Goal: Transaction & Acquisition: Subscribe to service/newsletter

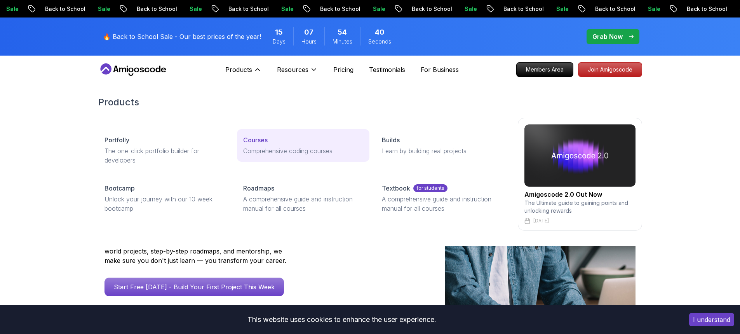
click at [264, 137] on p "Courses" at bounding box center [255, 139] width 24 height 9
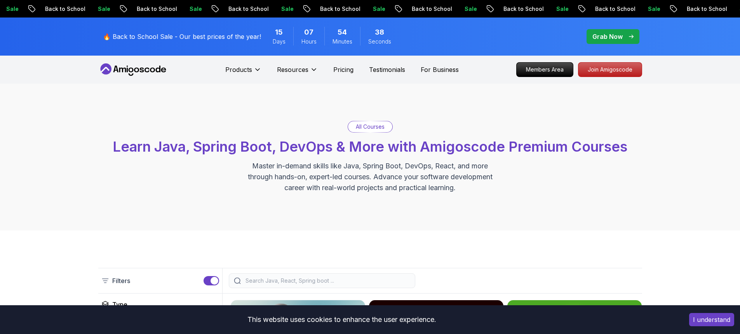
click at [711, 321] on button "I understand" at bounding box center [711, 319] width 45 height 13
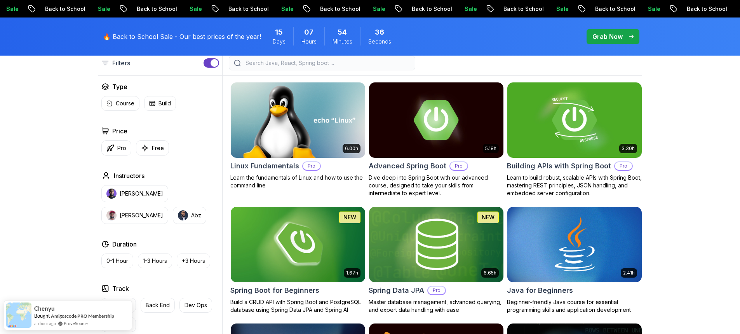
scroll to position [233, 0]
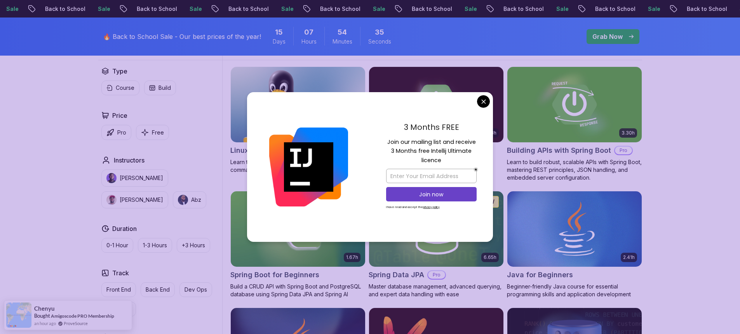
click at [476, 101] on div "3 Months FREE Join our mailing list and receive 3 Months free Intellij Ultimate…" at bounding box center [431, 167] width 123 height 150
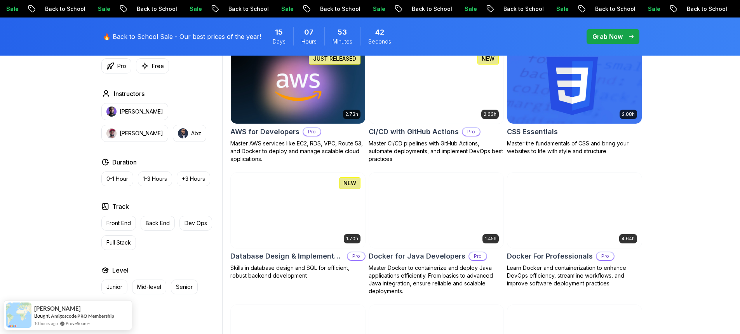
scroll to position [621, 0]
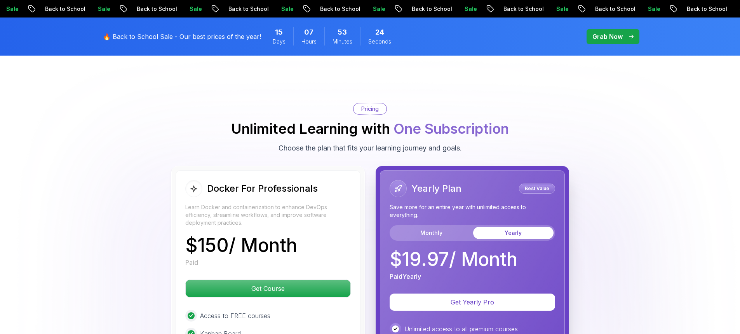
scroll to position [1942, 0]
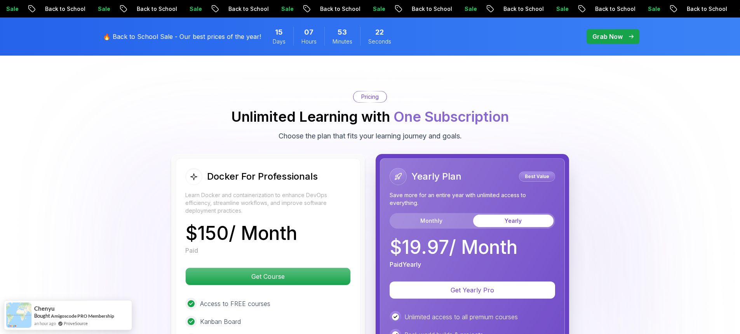
click at [483, 103] on body "Sale Back to School Sale Back to School Sale Back to School Sale Back to School…" at bounding box center [370, 136] width 740 height 4157
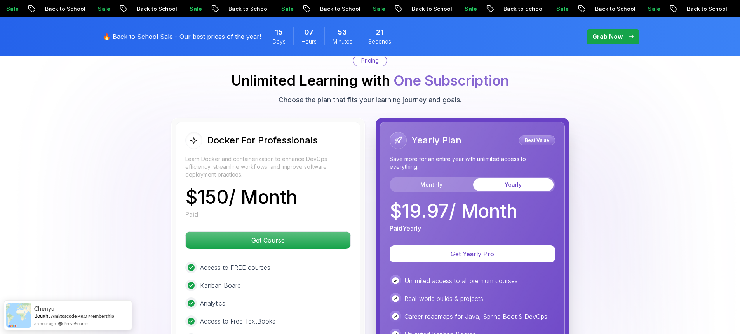
scroll to position [1981, 0]
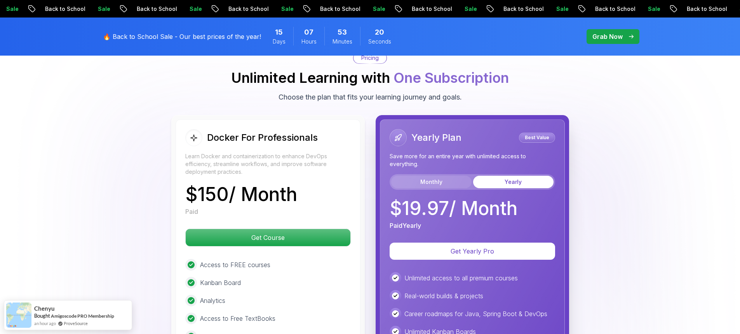
click at [442, 179] on button "Monthly" at bounding box center [431, 182] width 80 height 12
